Goal: Information Seeking & Learning: Learn about a topic

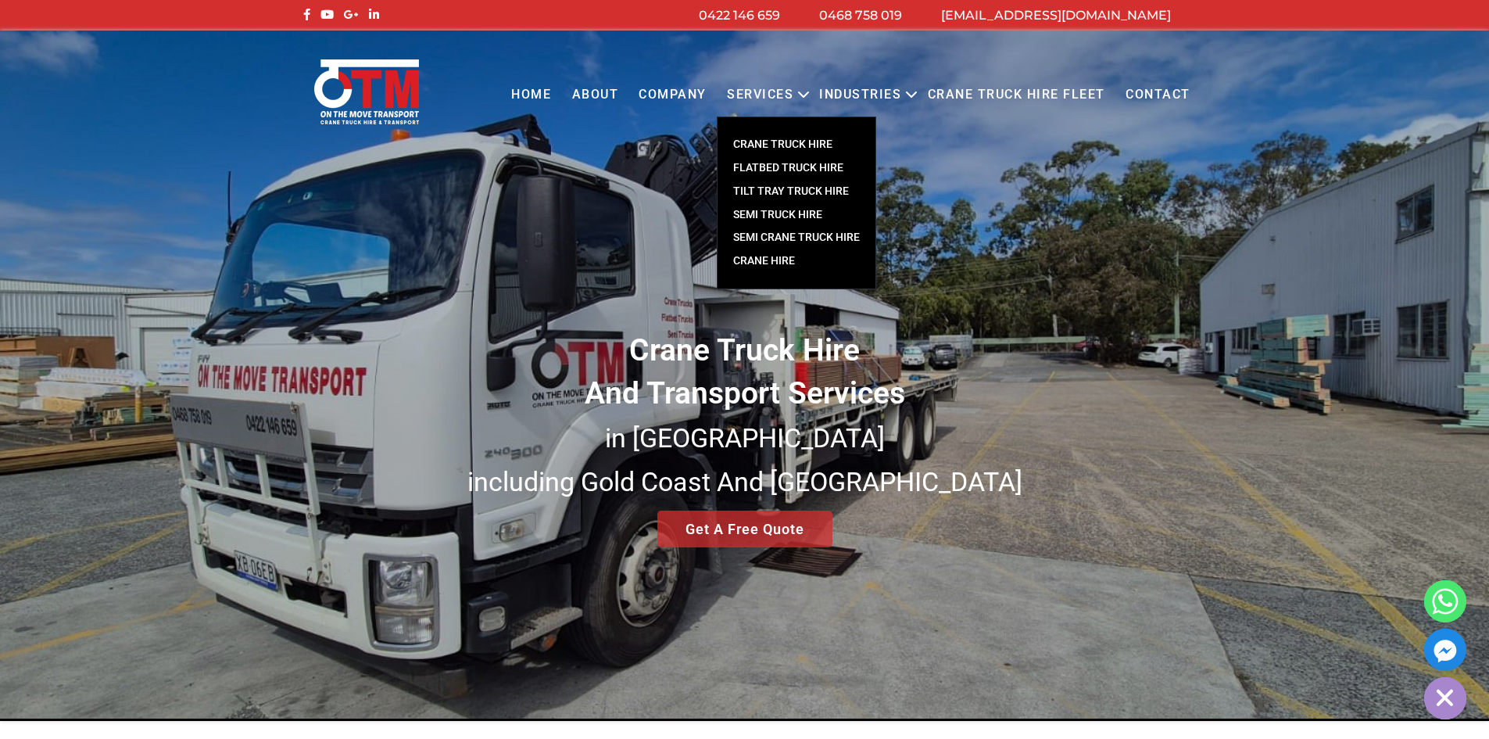
click at [793, 144] on link "CRANE TRUCK HIRE" at bounding box center [797, 144] width 158 height 23
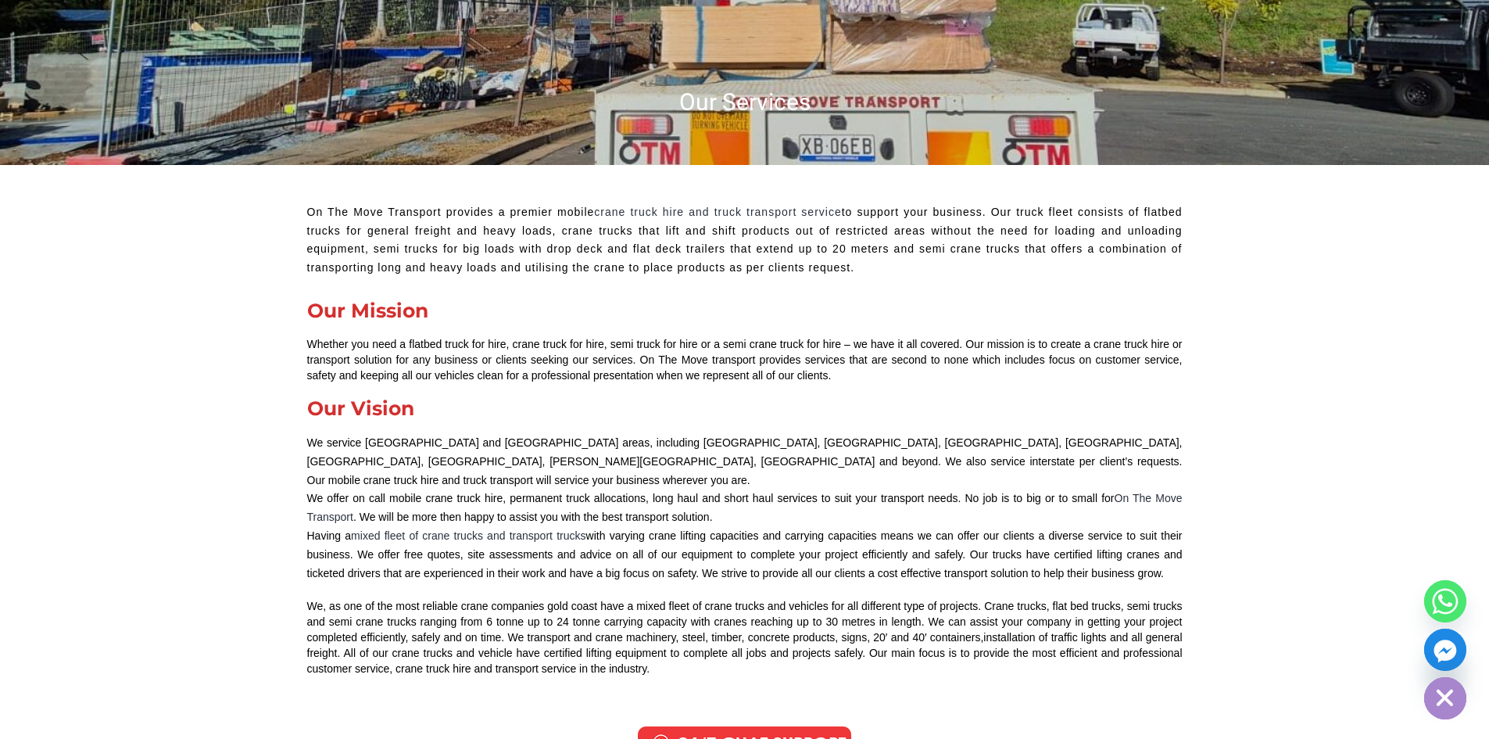
scroll to position [469, 0]
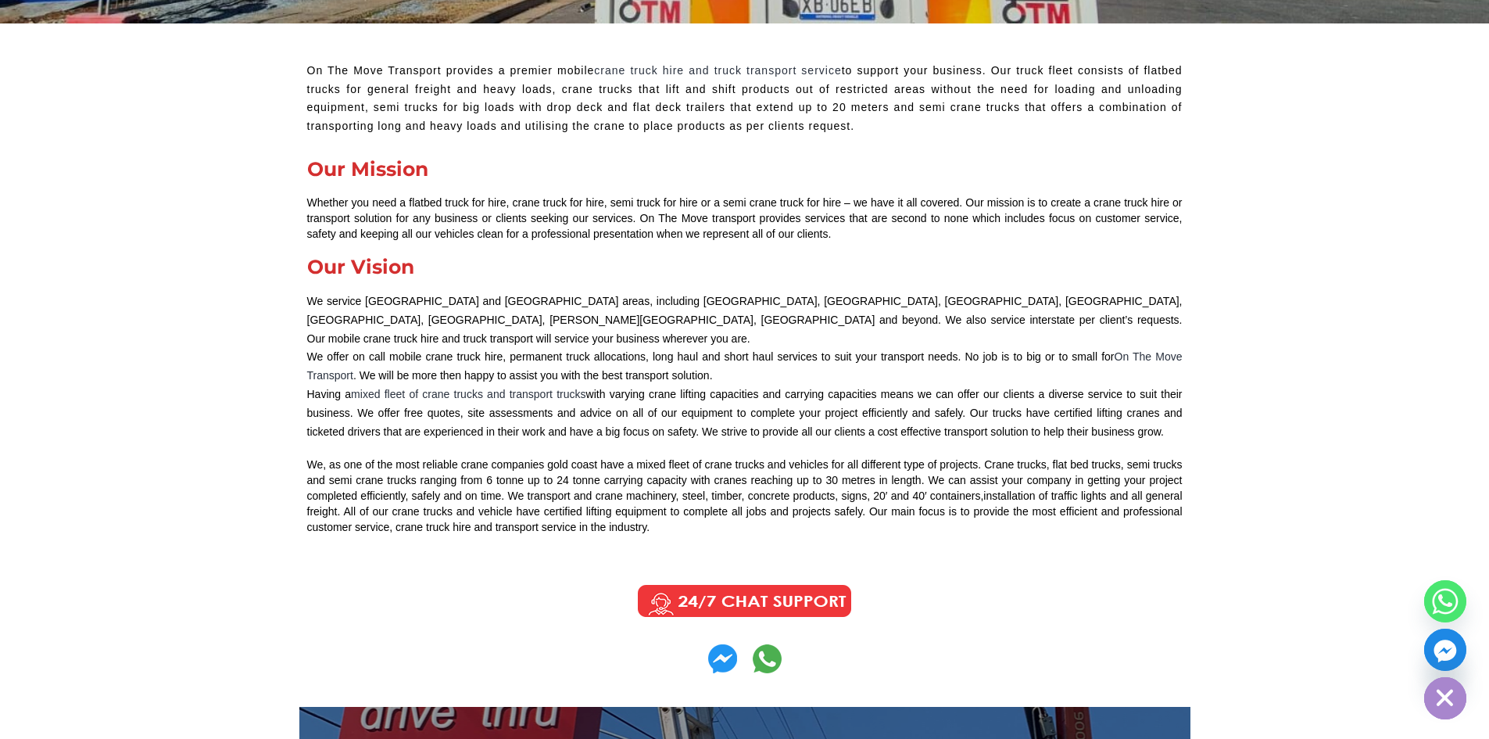
drag, startPoint x: 275, startPoint y: 71, endPoint x: 908, endPoint y: 521, distance: 776.9
copy div "On The Move Transport provides a premier mobile crane truck hire and truck tran…"
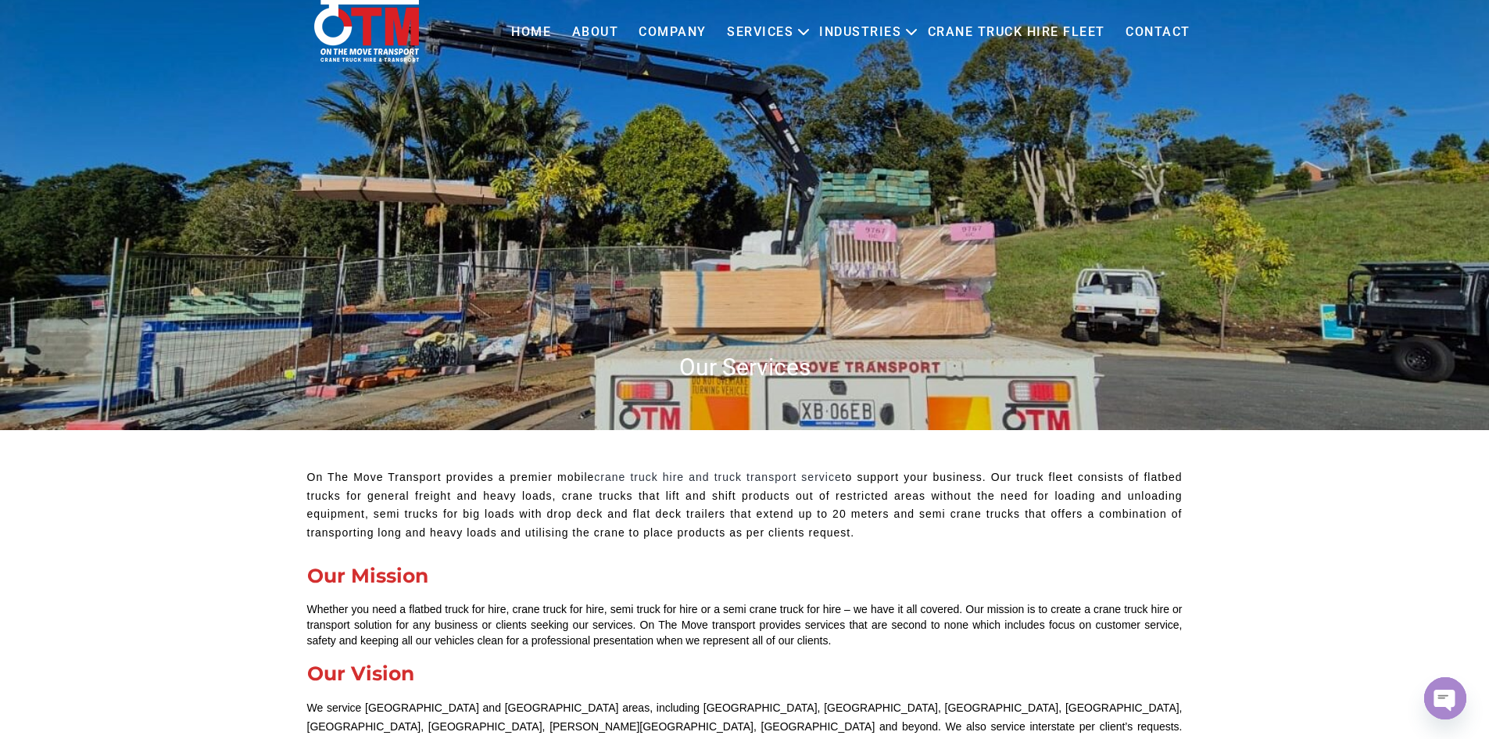
scroll to position [0, 0]
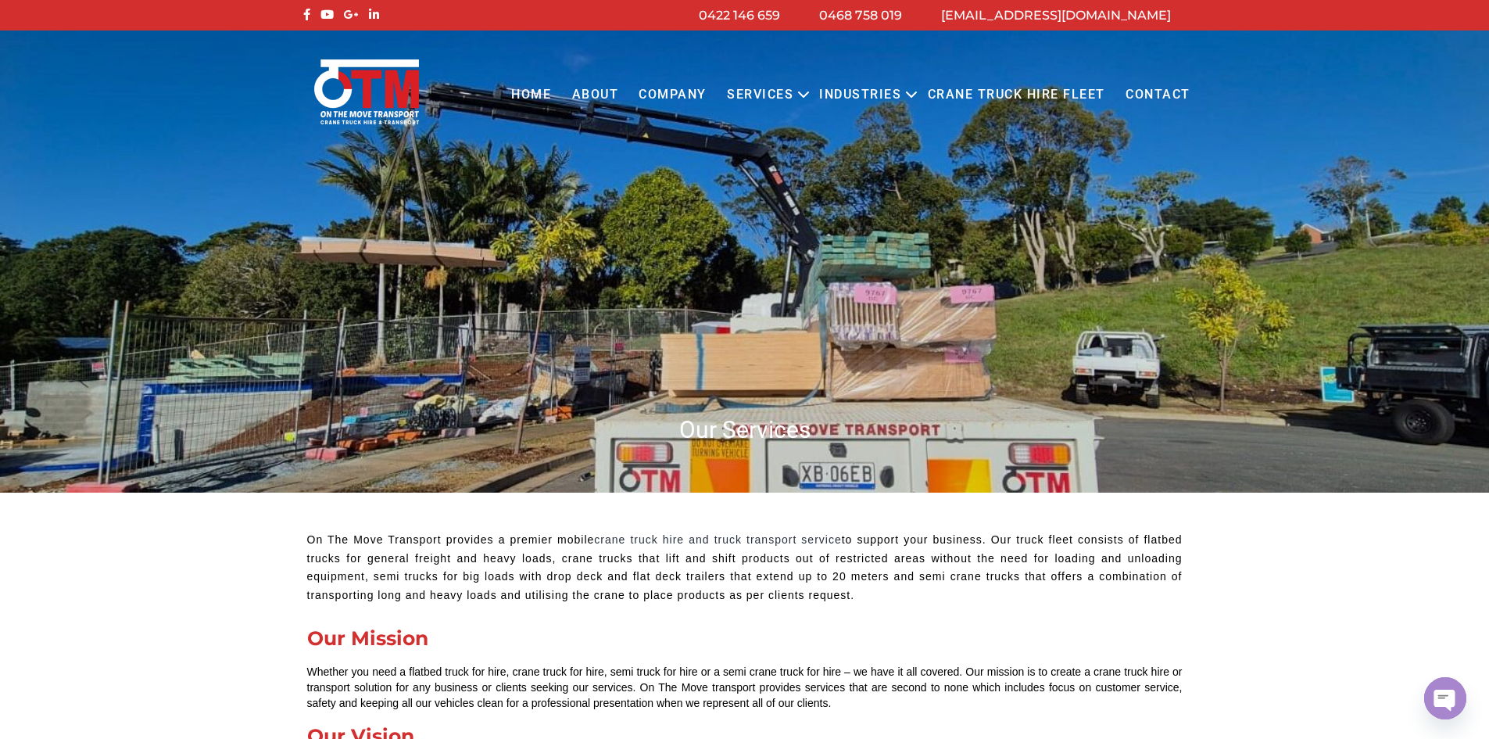
click at [525, 102] on link "Home" at bounding box center [531, 94] width 60 height 43
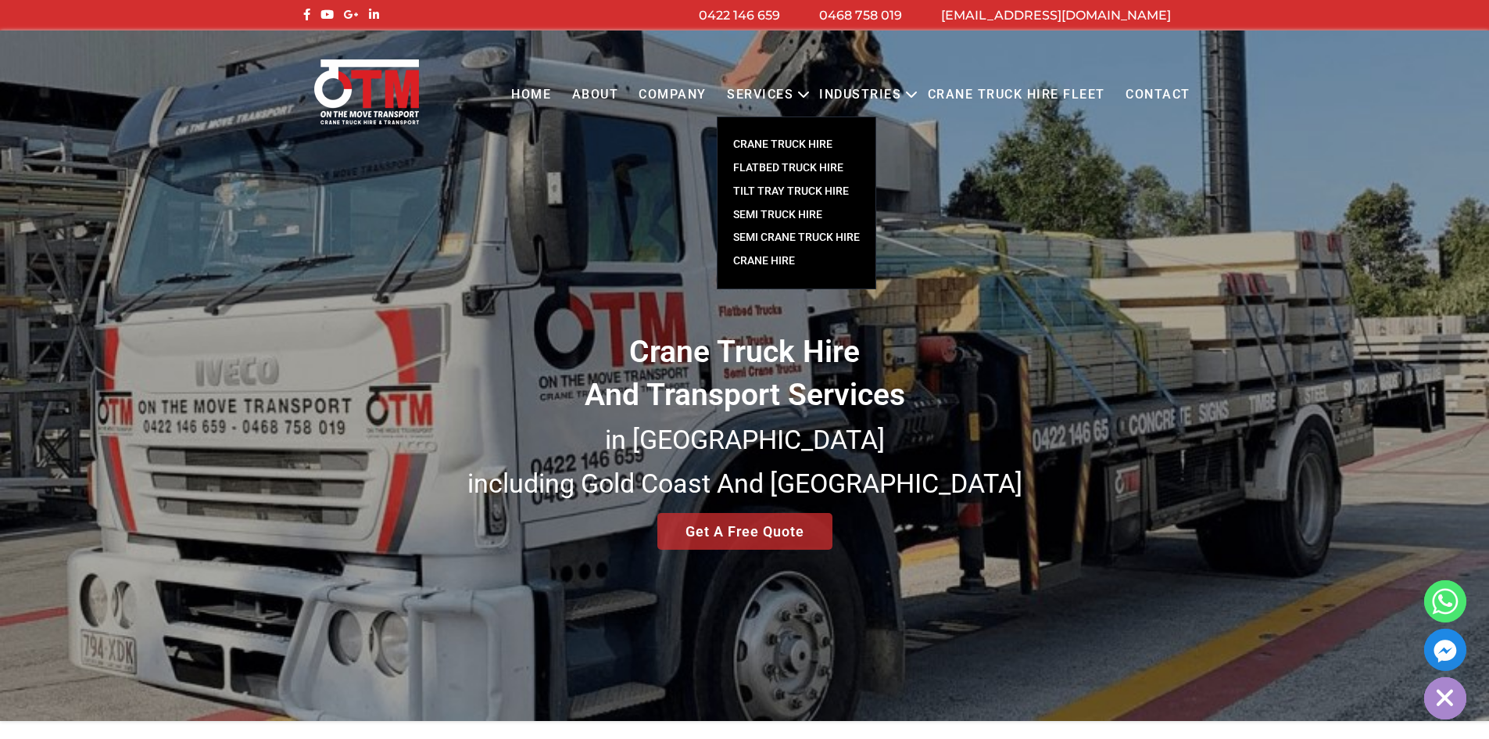
click at [779, 266] on link "Crane Hire" at bounding box center [797, 260] width 158 height 23
click at [770, 270] on link "Crane Hire" at bounding box center [797, 260] width 158 height 23
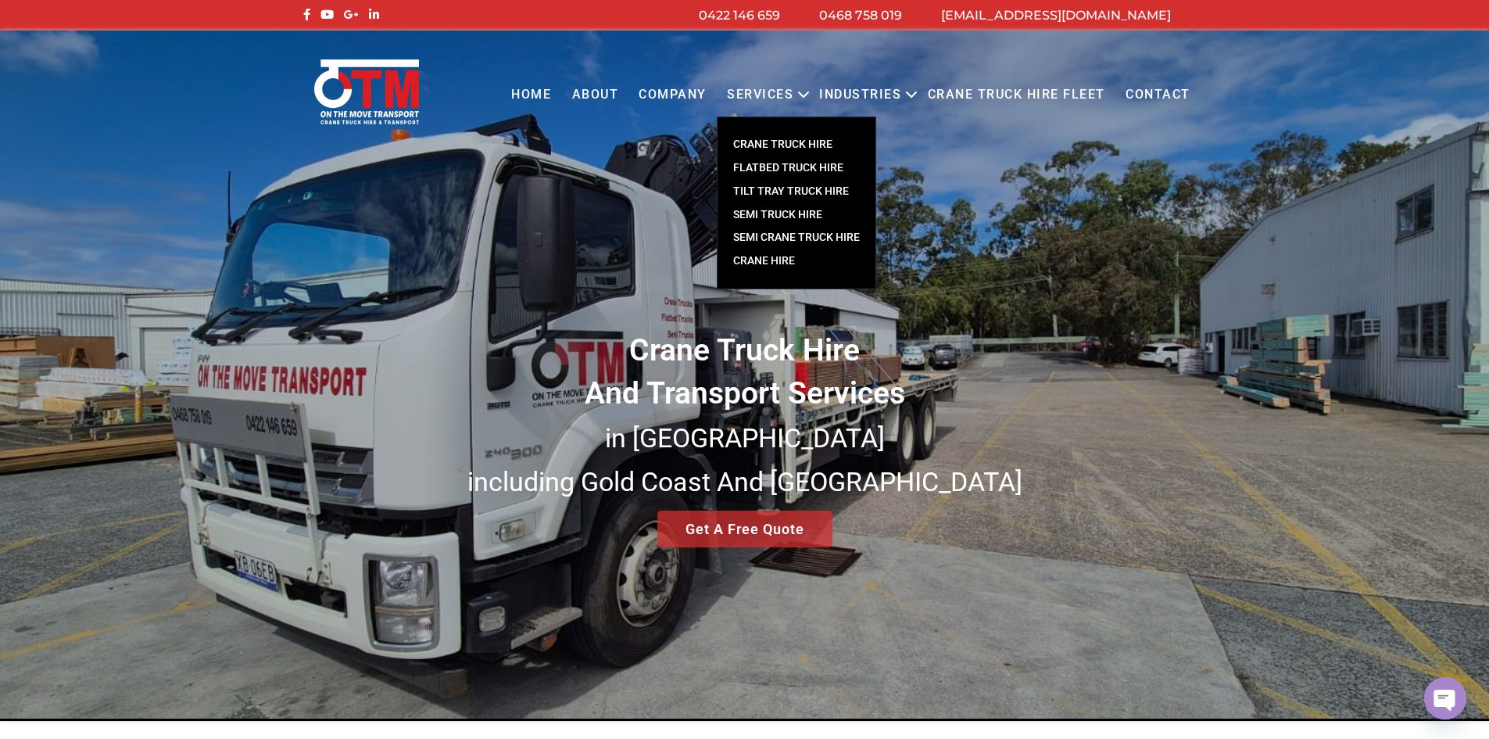
click at [770, 263] on link "Crane Hire" at bounding box center [797, 260] width 158 height 23
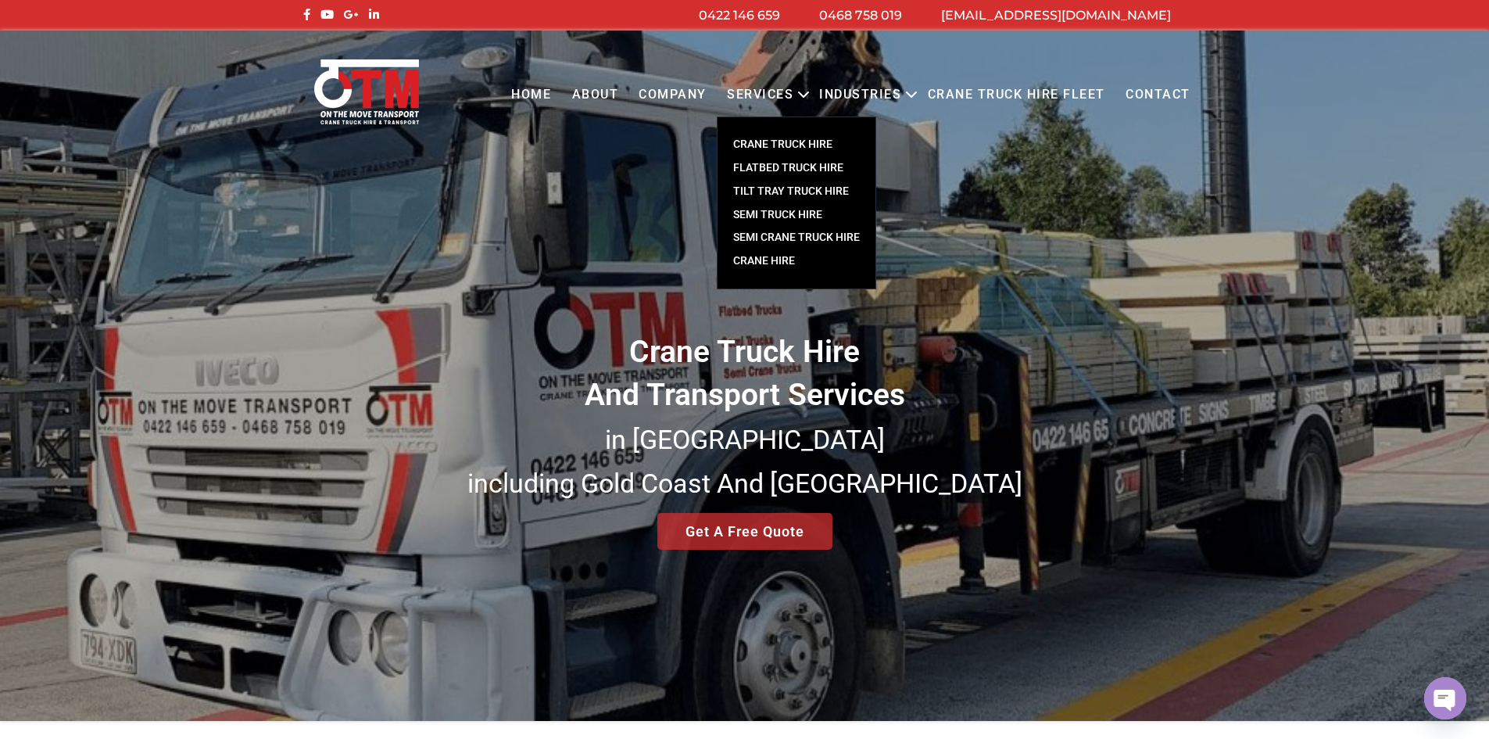
click at [770, 263] on link "Crane Hire" at bounding box center [797, 260] width 158 height 23
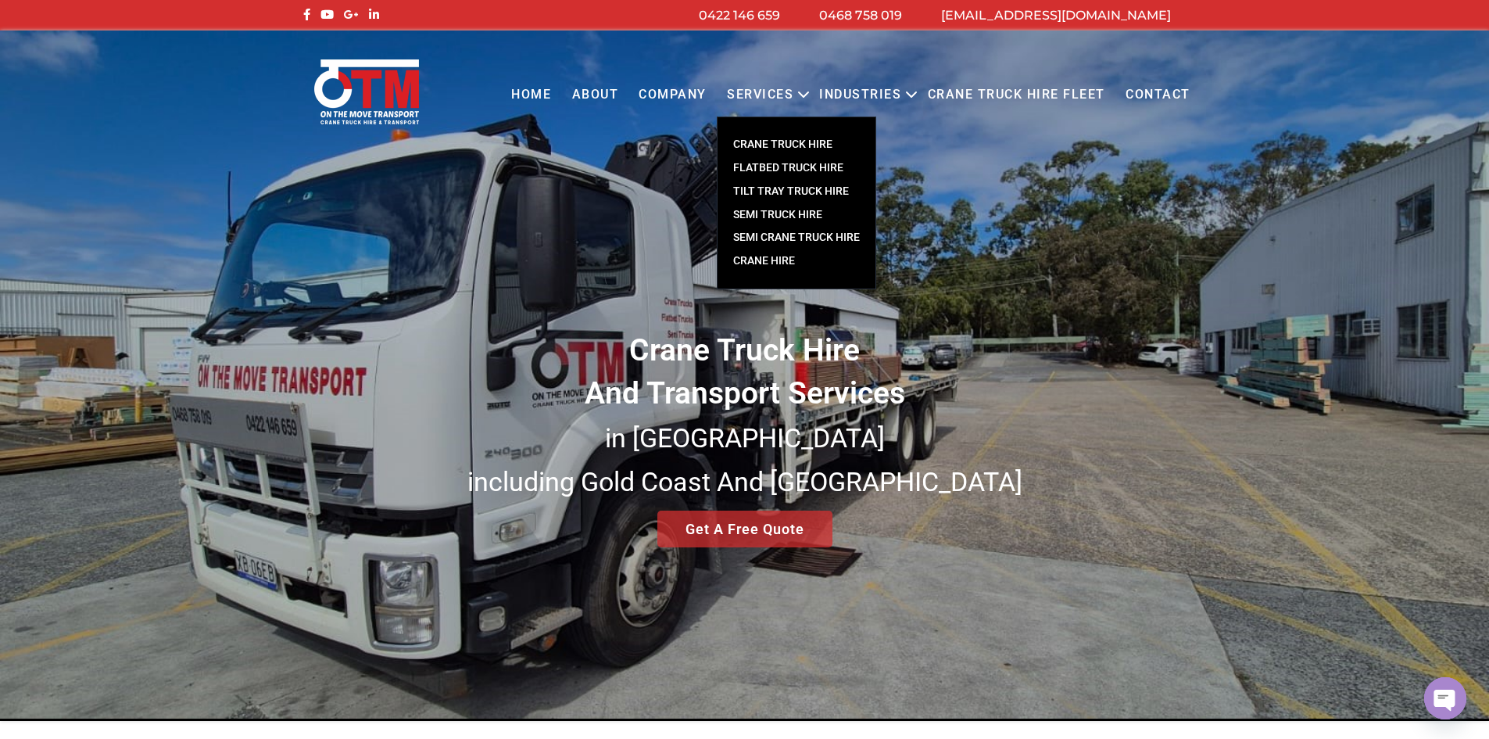
click at [768, 253] on link "Crane Hire" at bounding box center [797, 260] width 158 height 23
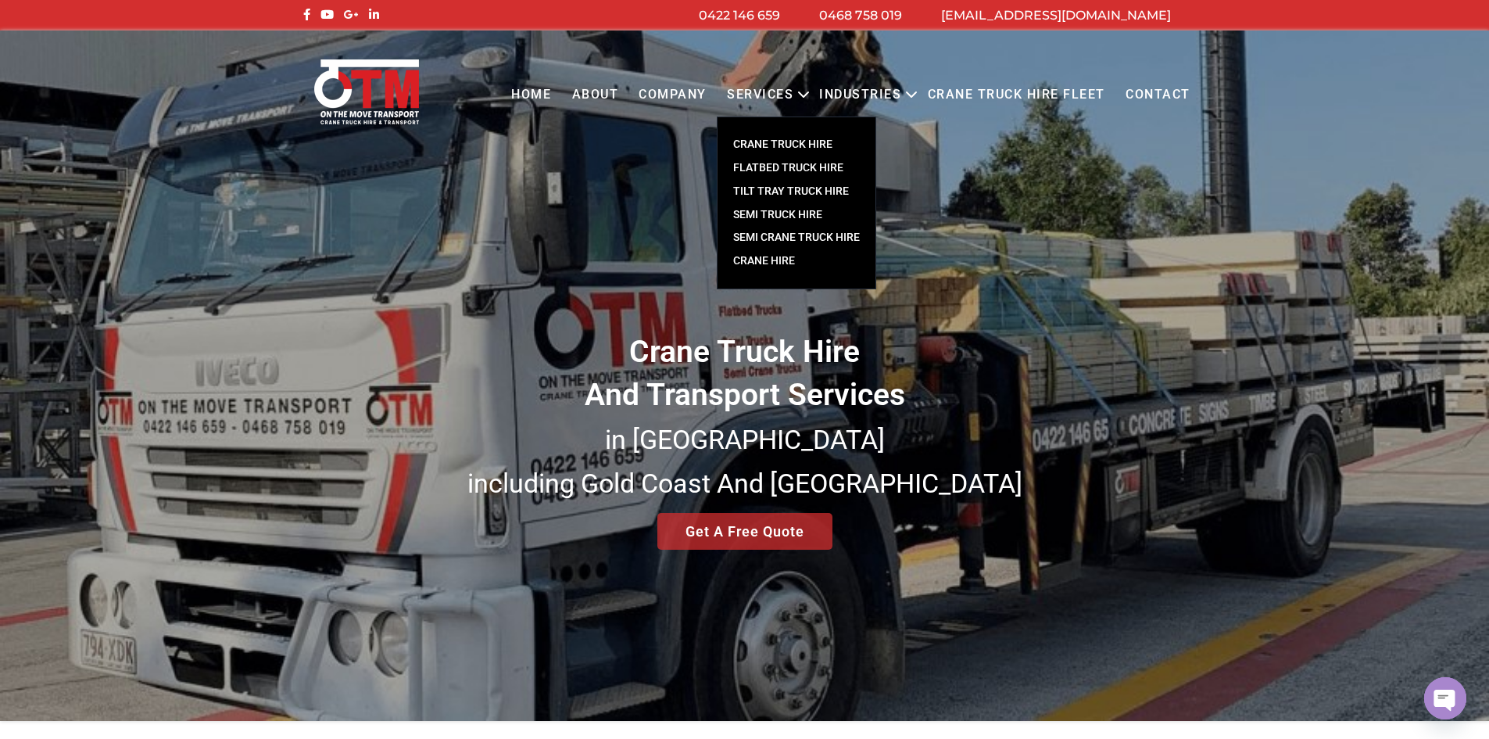
click at [768, 253] on link "Crane Hire" at bounding box center [797, 260] width 158 height 23
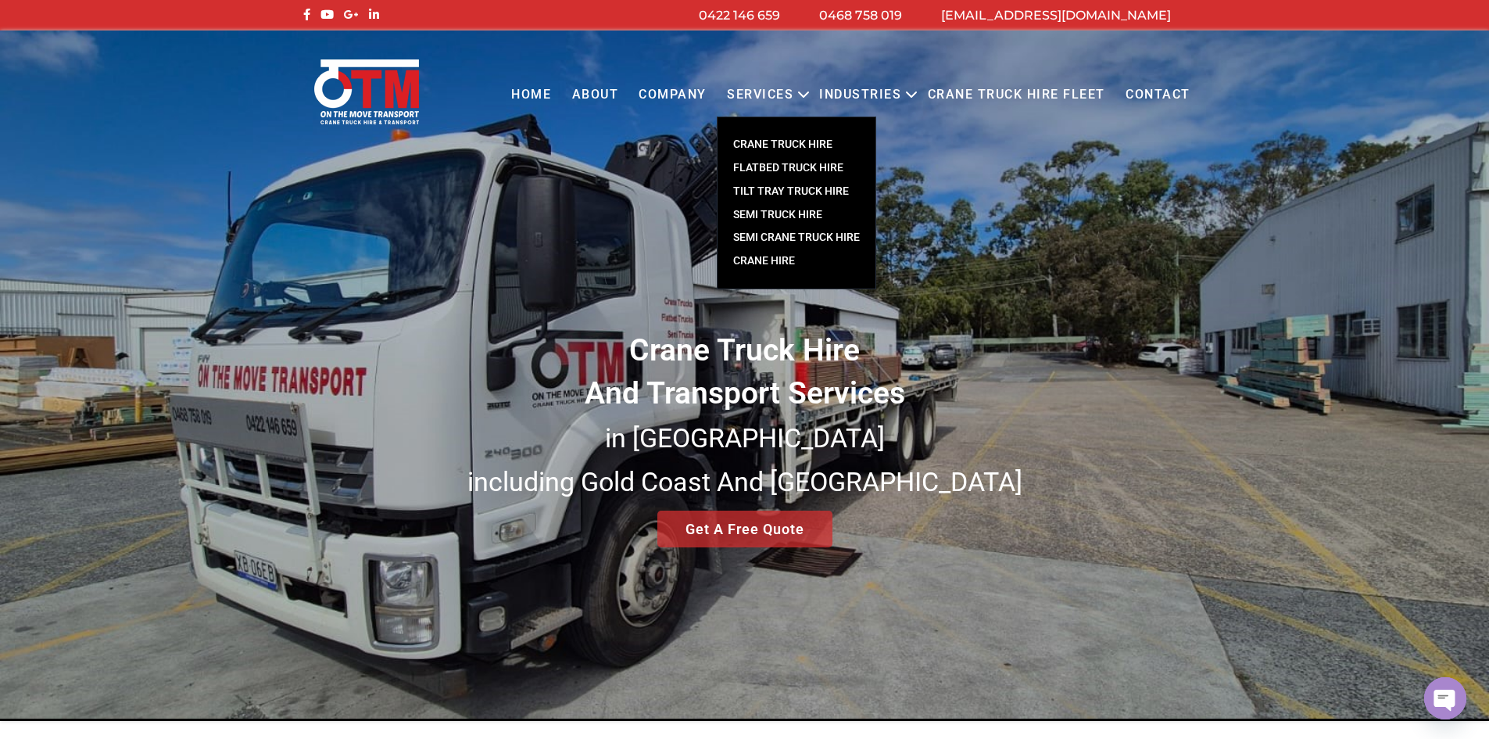
click at [768, 253] on link "Crane Hire" at bounding box center [797, 260] width 158 height 23
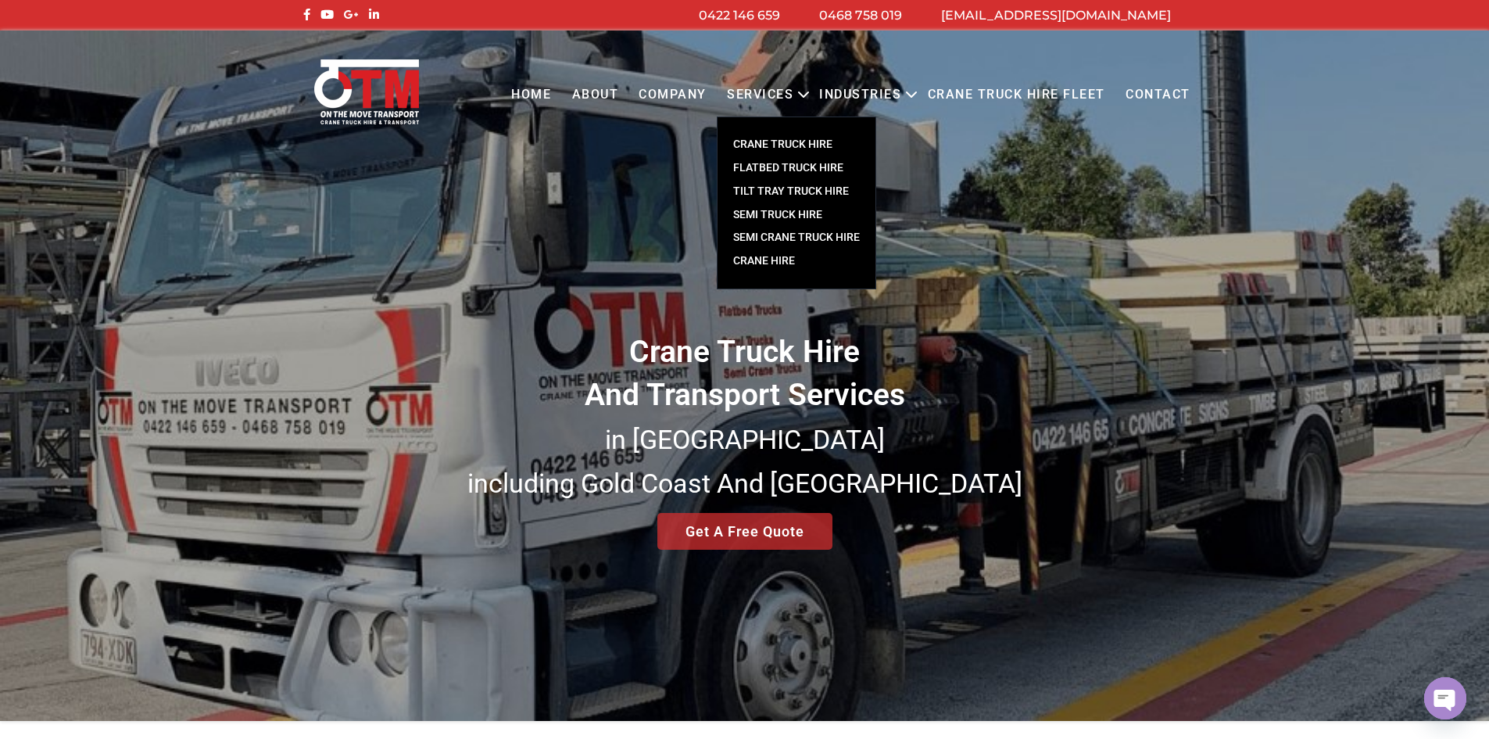
click at [768, 253] on link "Crane Hire" at bounding box center [797, 260] width 158 height 23
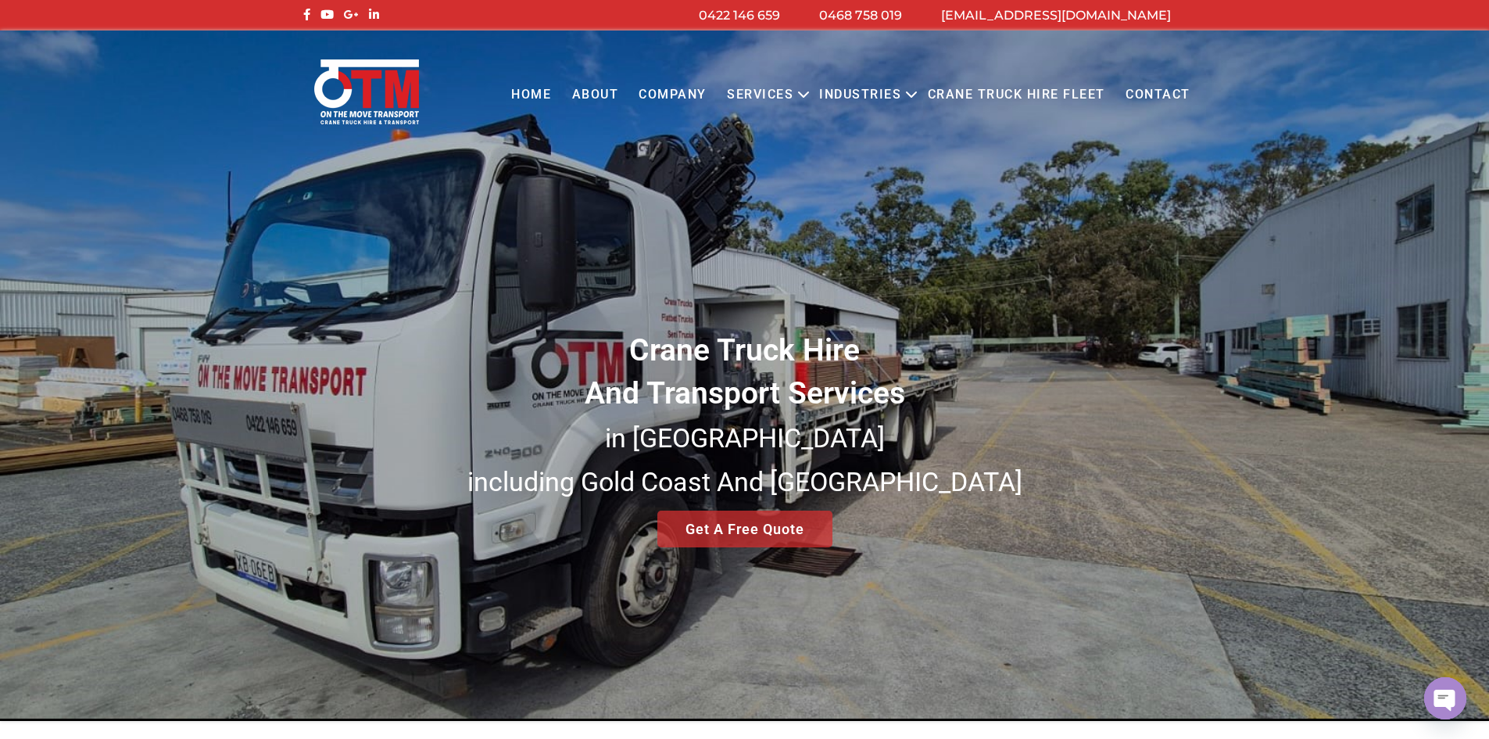
click at [360, 91] on img at bounding box center [366, 92] width 111 height 68
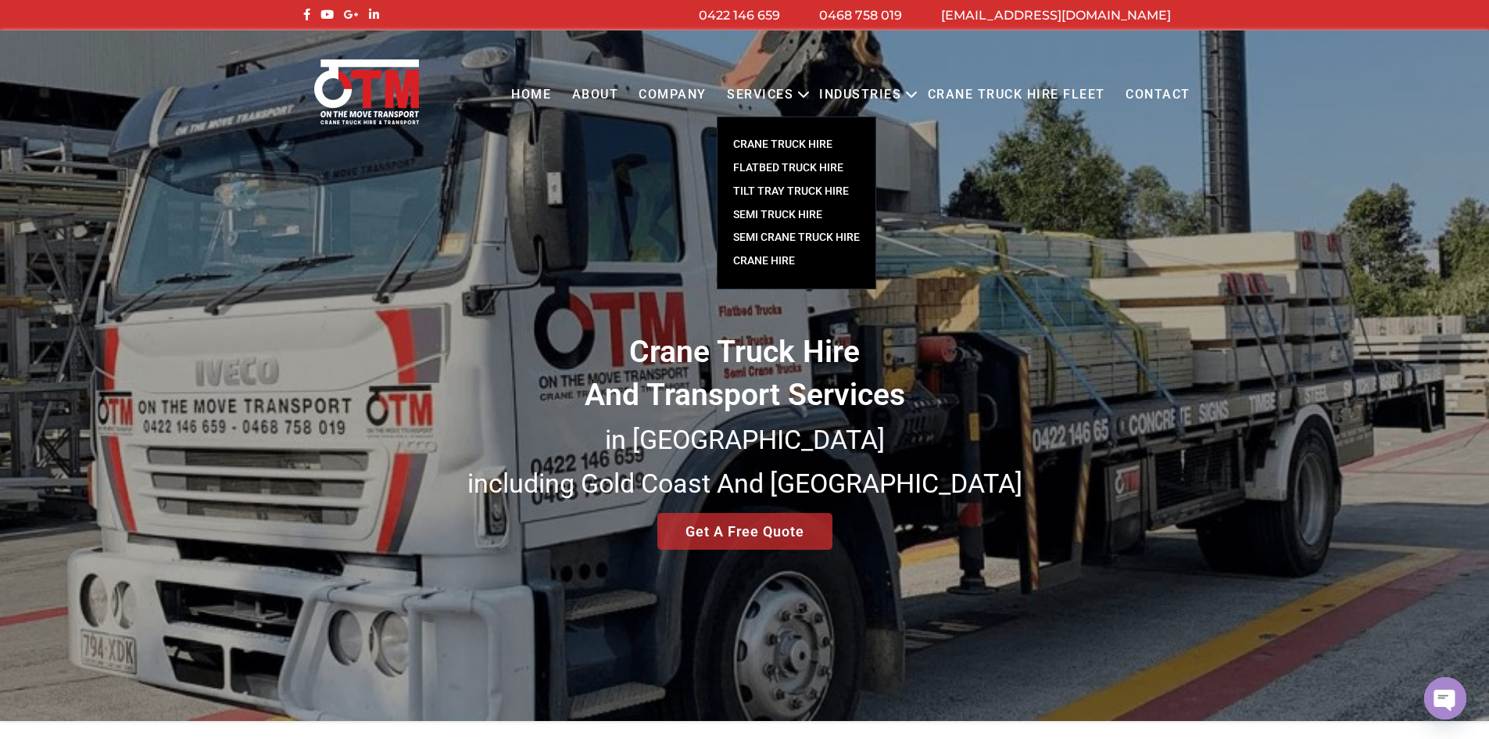
click at [765, 254] on link "Crane Hire" at bounding box center [797, 260] width 158 height 23
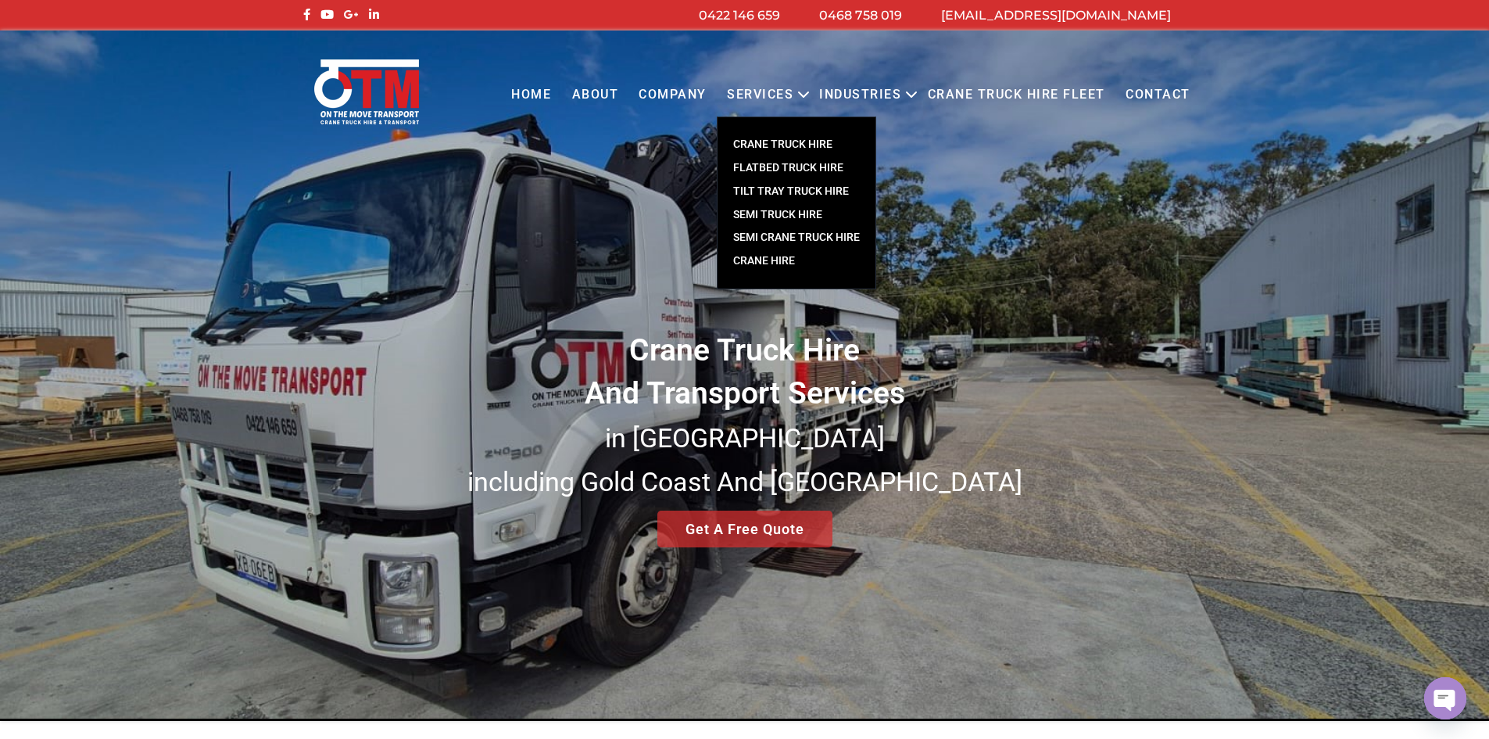
click at [765, 254] on link "Crane Hire" at bounding box center [797, 260] width 158 height 23
click at [778, 264] on link "Crane Hire" at bounding box center [797, 260] width 158 height 23
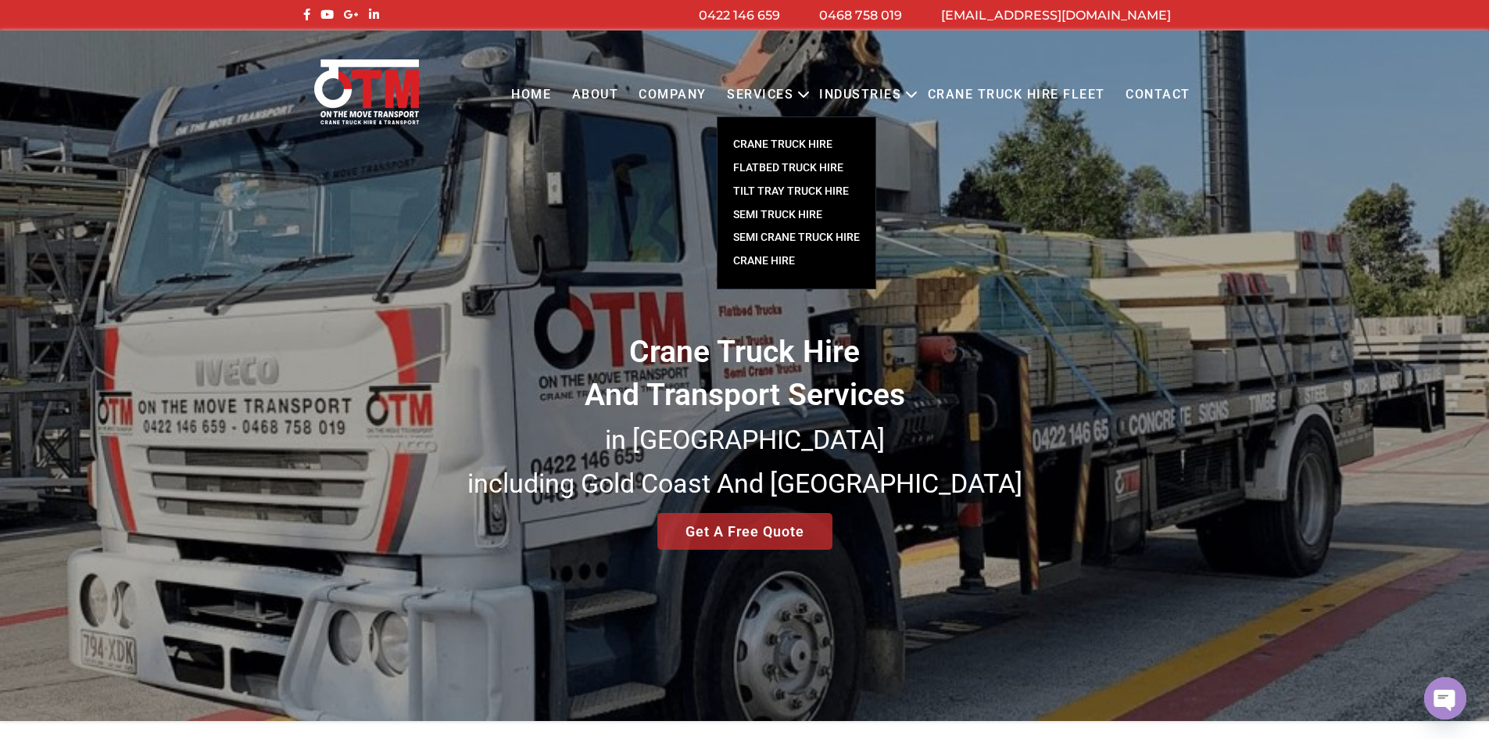
click at [750, 264] on link "Crane Hire" at bounding box center [797, 260] width 158 height 23
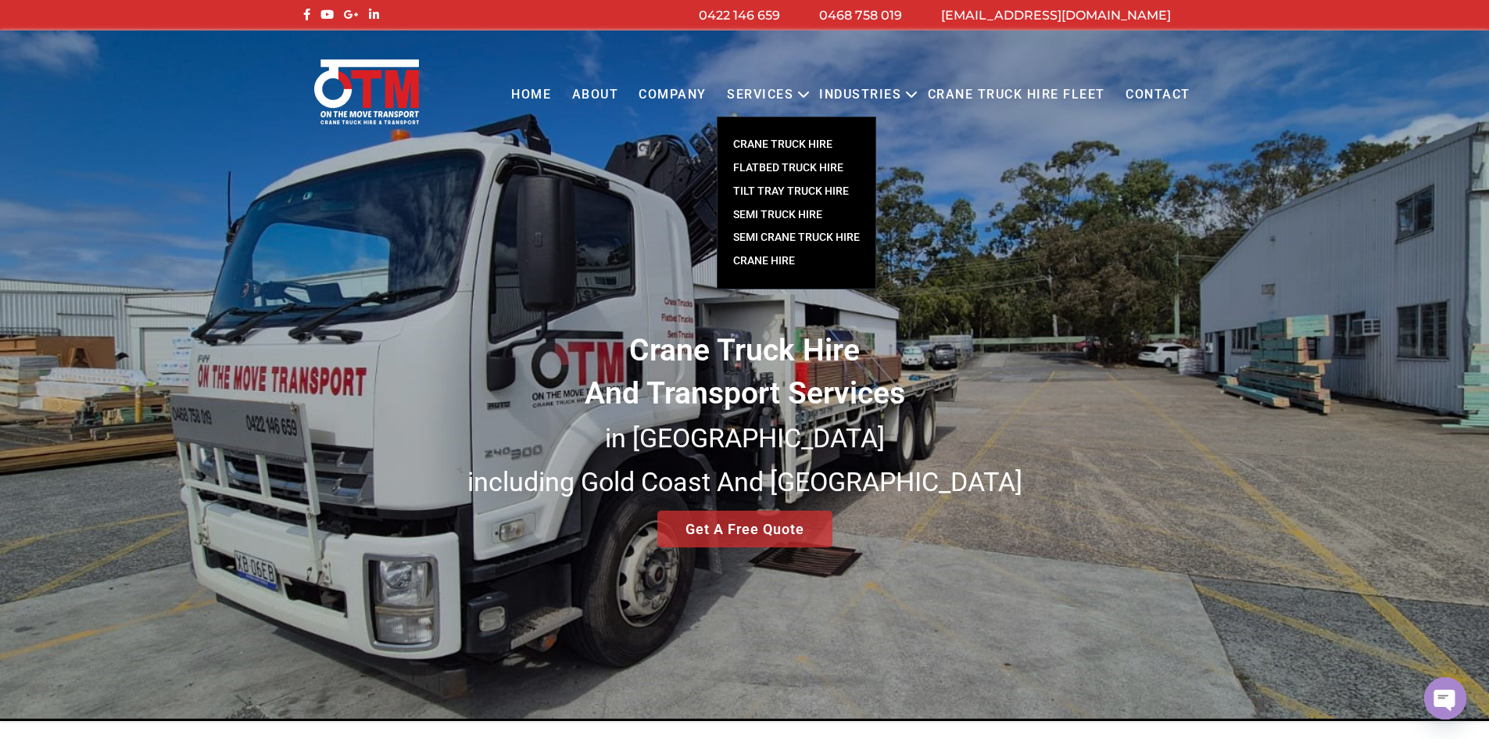
click at [770, 217] on link "SEMI TRUCK HIRE" at bounding box center [797, 214] width 158 height 23
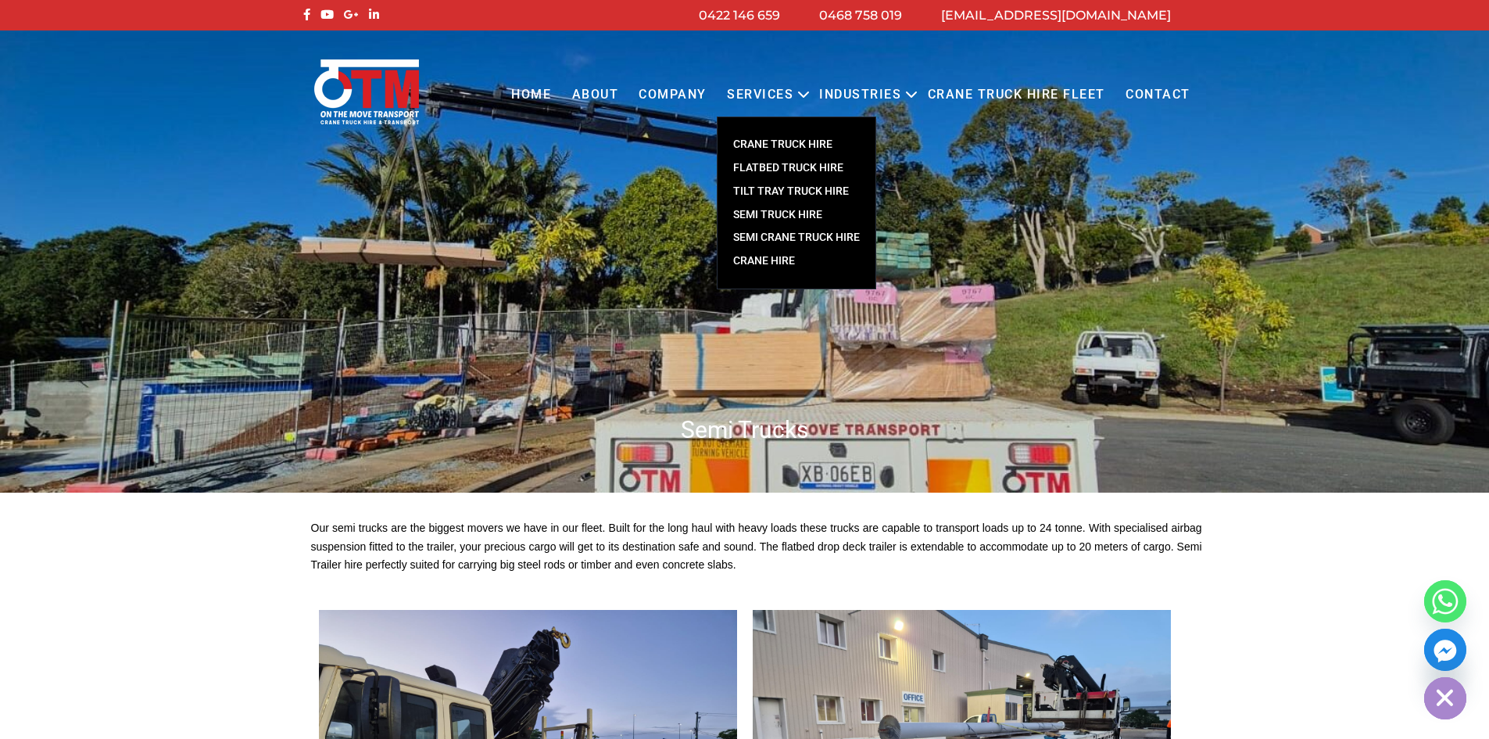
click at [771, 263] on link "Crane Hire" at bounding box center [797, 260] width 158 height 23
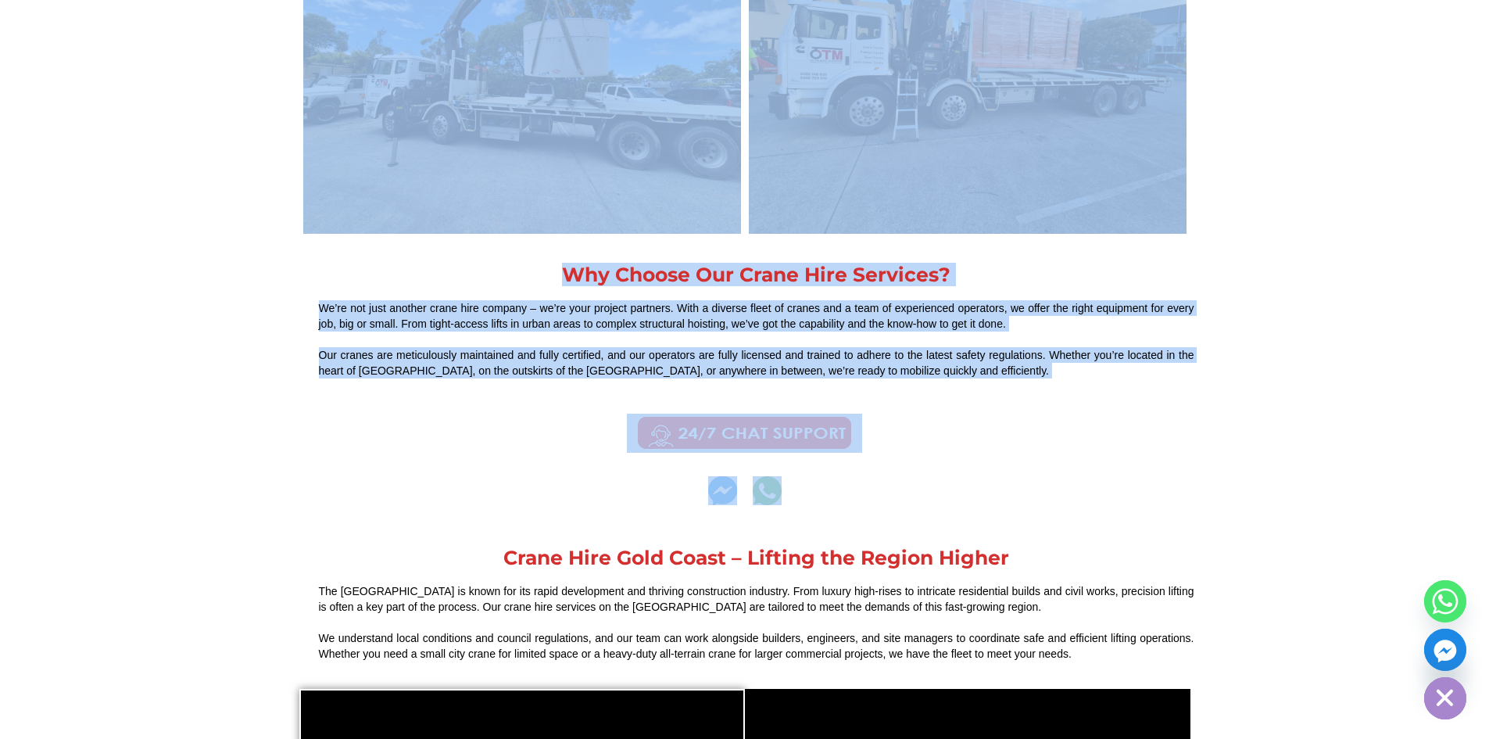
scroll to position [1407, 0]
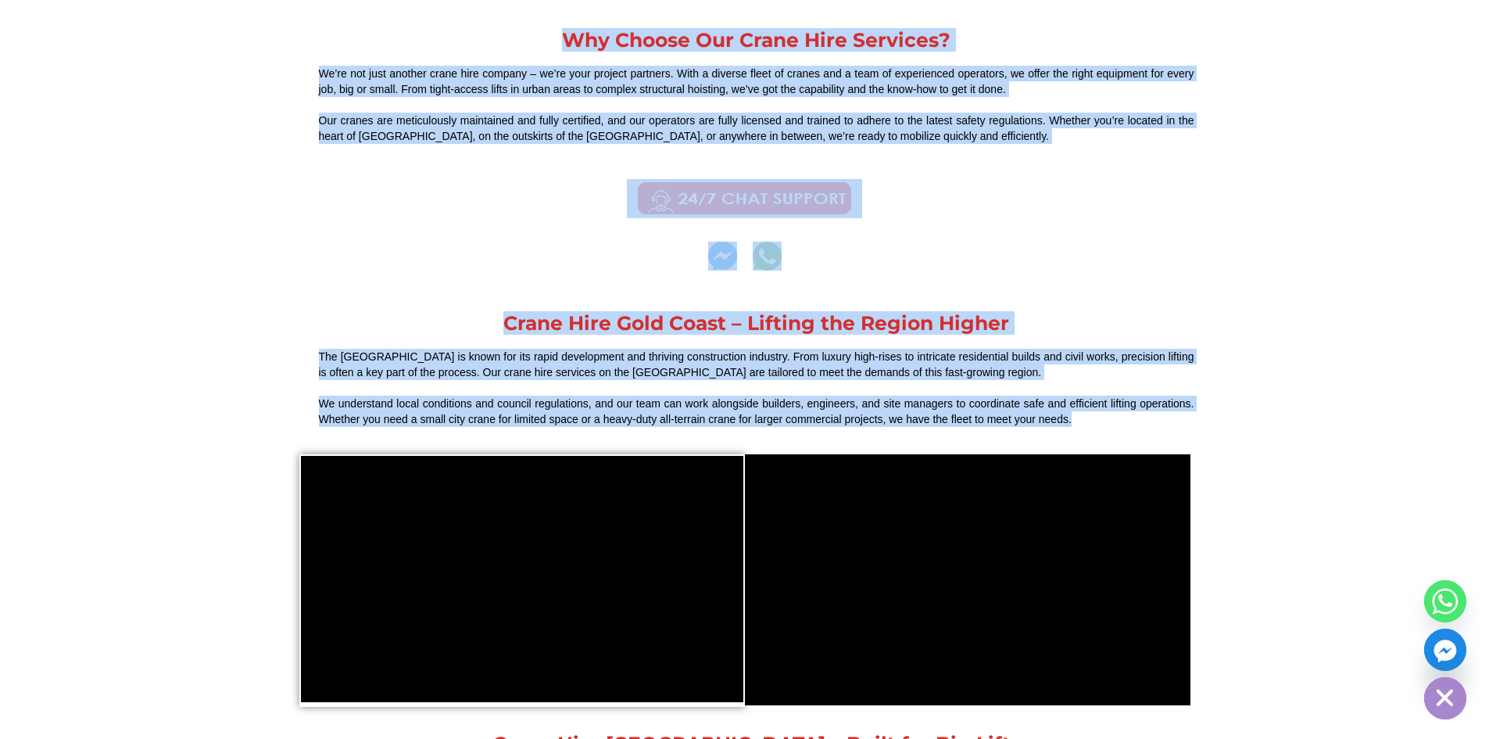
drag, startPoint x: 292, startPoint y: 481, endPoint x: 1093, endPoint y: 398, distance: 806.3
click at [1093, 398] on div "Contact Us For a free quote Submit Alternative: WPA 517703 When it comes to hea…" at bounding box center [745, 384] width 914 height 2538
copy div "Lore ip dolor si ametc adipisc, elitseddo eiusmod. Tempori utl’et doloremagn a …"
